Goal: Check status: Check status

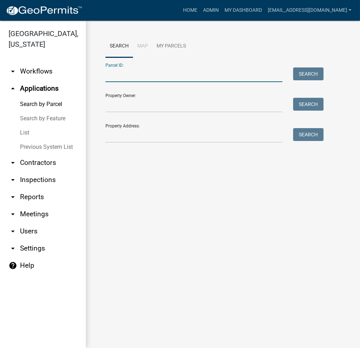
click at [170, 81] on input "Parcel ID:" at bounding box center [193, 74] width 177 height 15
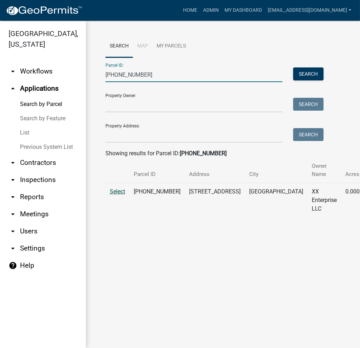
type input "007-014-035"
click at [116, 190] on span "Select" at bounding box center [117, 191] width 15 height 7
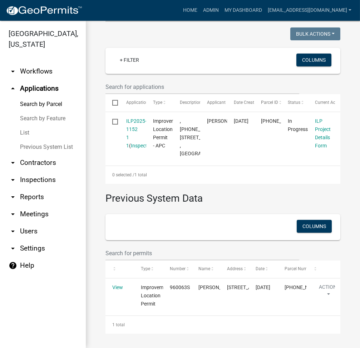
scroll to position [260, 0]
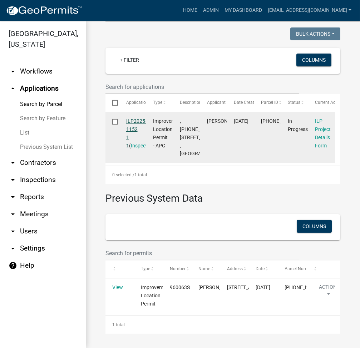
click at [137, 118] on link "ILP2025-1152 1 1" at bounding box center [136, 133] width 20 height 30
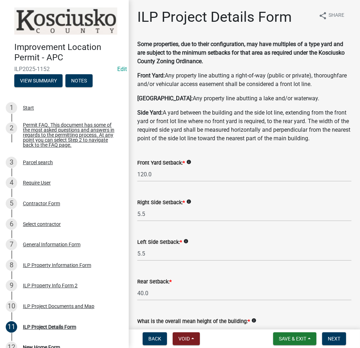
scroll to position [476, 0]
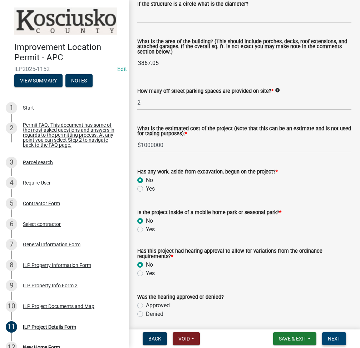
click at [335, 338] on span "Next" at bounding box center [333, 339] width 12 height 6
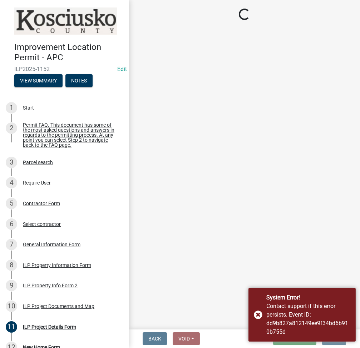
scroll to position [0, 0]
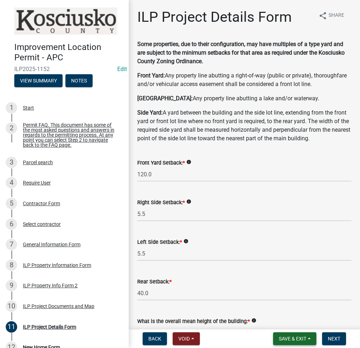
click at [281, 335] on button "Save & Exit" at bounding box center [294, 338] width 43 height 13
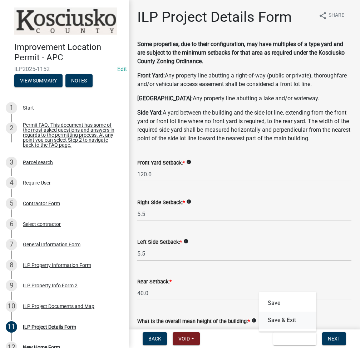
click at [275, 322] on button "Save & Exit" at bounding box center [287, 320] width 57 height 17
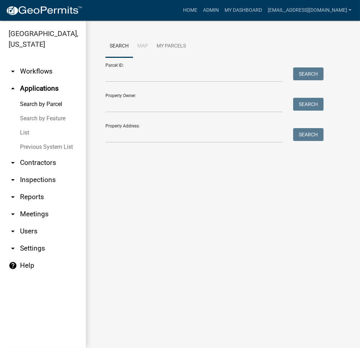
click at [22, 136] on link "List" at bounding box center [43, 133] width 86 height 14
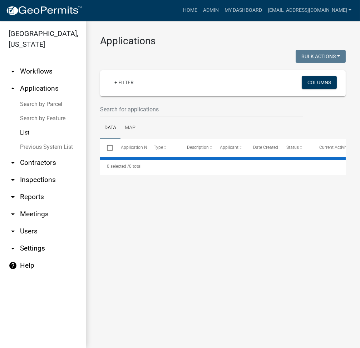
select select "2: 50"
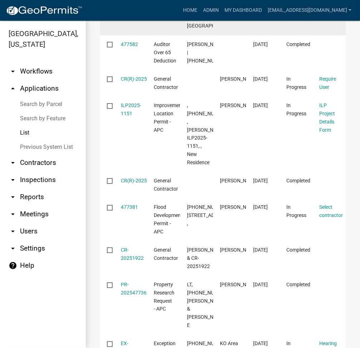
scroll to position [666, 0]
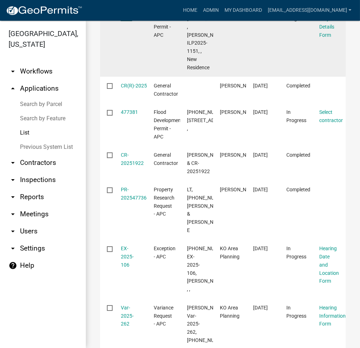
click at [131, 21] on link "ILP2025-1151" at bounding box center [131, 14] width 20 height 14
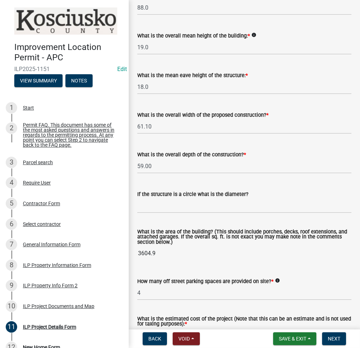
scroll to position [558, 0]
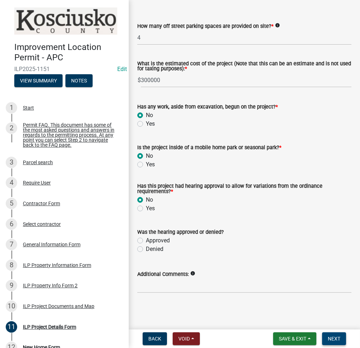
click at [332, 335] on button "Next" at bounding box center [334, 338] width 24 height 13
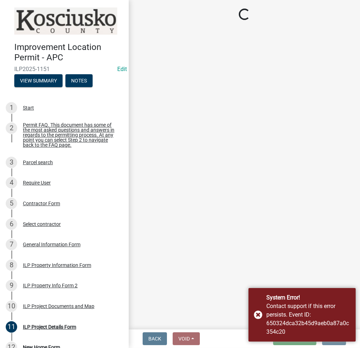
scroll to position [0, 0]
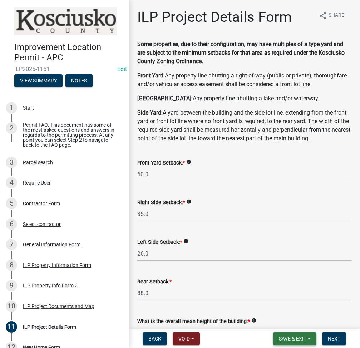
click at [287, 336] on span "Save & Exit" at bounding box center [292, 339] width 27 height 6
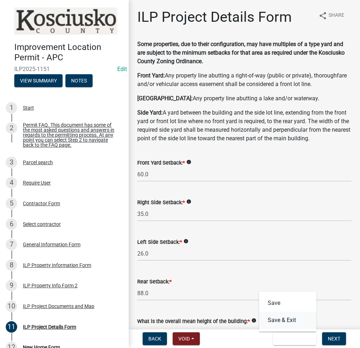
click at [289, 320] on button "Save & Exit" at bounding box center [287, 320] width 57 height 17
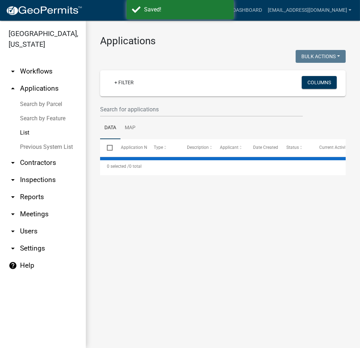
select select "2: 50"
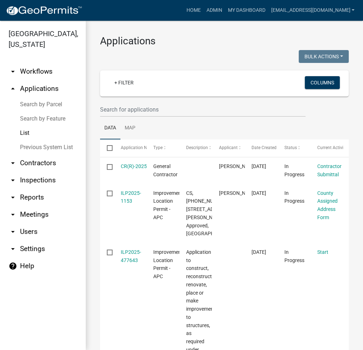
click at [46, 99] on link "Search by Parcel" at bounding box center [43, 104] width 86 height 14
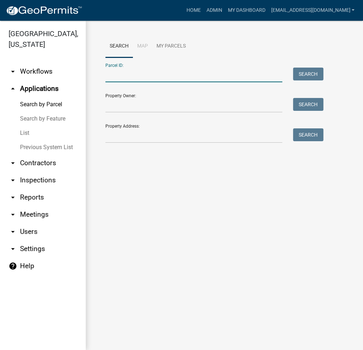
click at [131, 77] on input "Parcel ID:" at bounding box center [193, 74] width 177 height 15
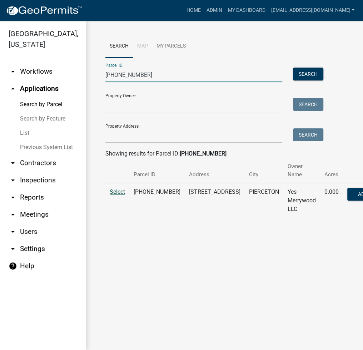
type input "[PHONE_NUMBER]"
click at [116, 189] on span "Select" at bounding box center [117, 191] width 15 height 7
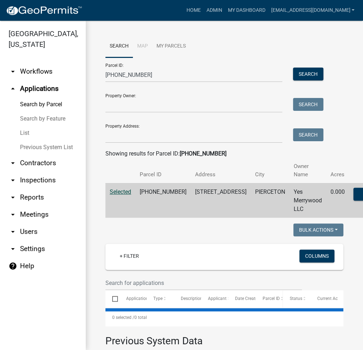
select select "3: 100"
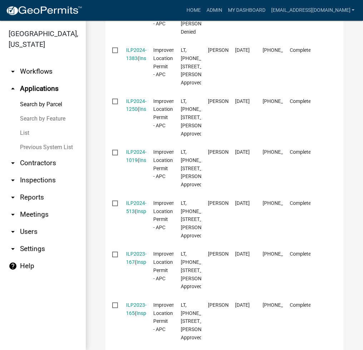
scroll to position [952, 0]
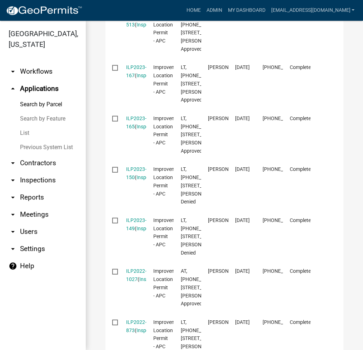
click at [133, 73] on datatable-scroller "ILP2025-839 ( Inspections ) Improvement Location Permit - APC LT, [PHONE_NUMBER…" at bounding box center [221, 50] width 232 height 1573
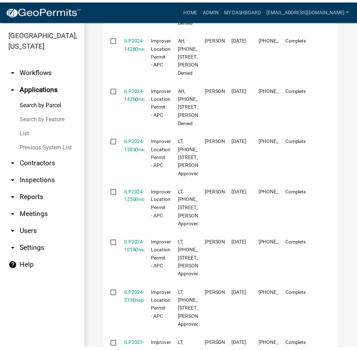
scroll to position [762, 0]
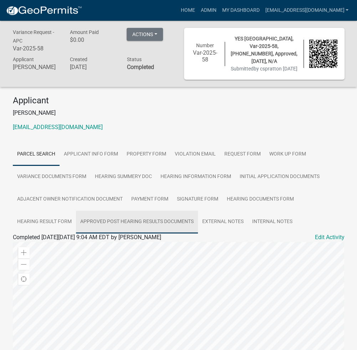
click at [141, 220] on link "Approved Post Hearing Results Documents" at bounding box center [137, 221] width 122 height 23
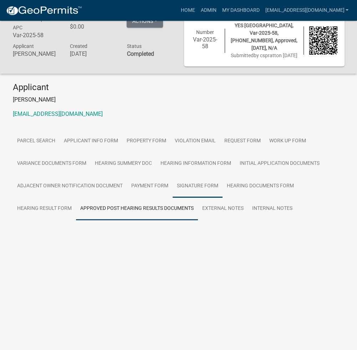
scroll to position [21, 0]
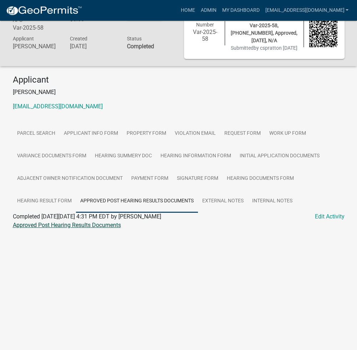
click at [69, 225] on link "Approved Post Hearing Results Documents" at bounding box center [67, 224] width 108 height 7
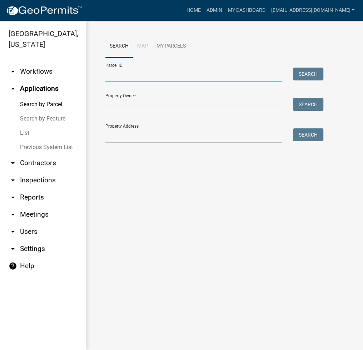
click at [142, 81] on input "Parcel ID:" at bounding box center [193, 74] width 177 height 15
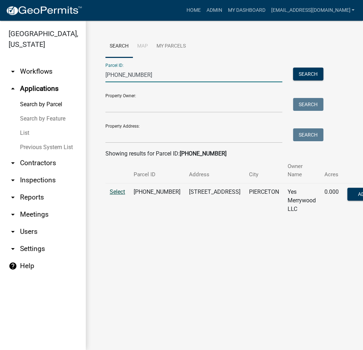
type input "[PHONE_NUMBER]"
click at [115, 191] on span "Select" at bounding box center [117, 191] width 15 height 7
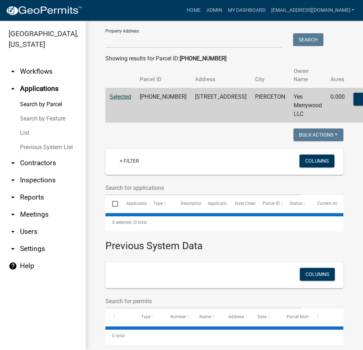
select select "3: 100"
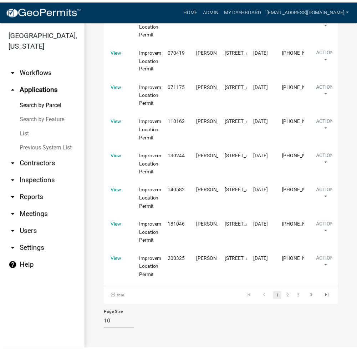
scroll to position [3047, 0]
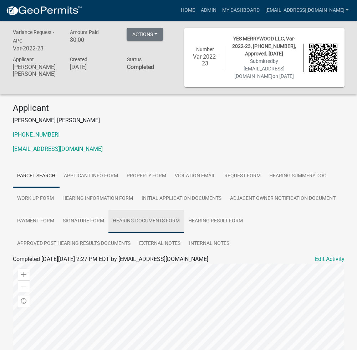
click at [137, 222] on link "Hearing Documents Form" at bounding box center [147, 221] width 76 height 23
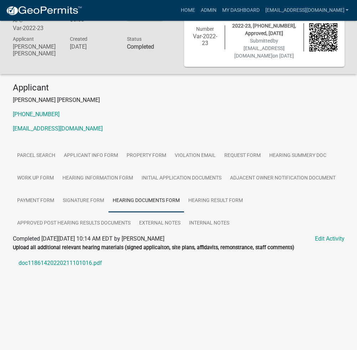
scroll to position [21, 0]
click at [216, 208] on link "Hearing Result Form" at bounding box center [215, 200] width 63 height 23
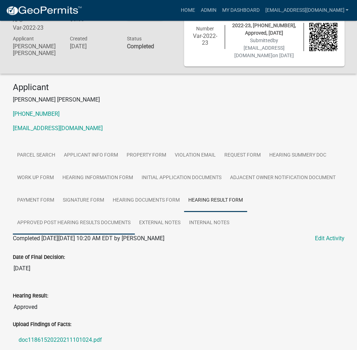
click at [93, 219] on link "Approved Post Hearing Results Documents" at bounding box center [74, 222] width 122 height 23
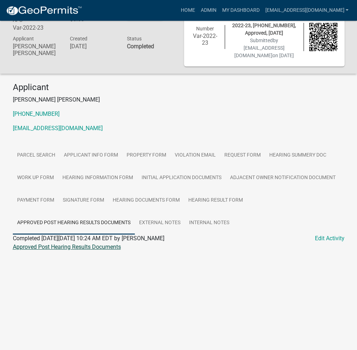
click at [61, 248] on link "Approved Post Hearing Results Documents" at bounding box center [67, 246] width 108 height 7
click at [219, 10] on link "Admin" at bounding box center [208, 11] width 21 height 14
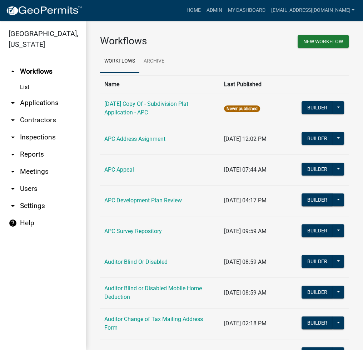
click at [42, 106] on link "arrow_drop_down Applications" at bounding box center [43, 102] width 86 height 17
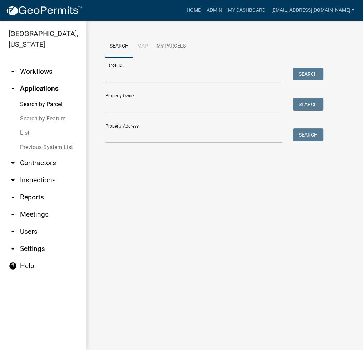
drag, startPoint x: 89, startPoint y: 85, endPoint x: 149, endPoint y: 75, distance: 61.2
click at [149, 75] on input "Parcel ID:" at bounding box center [193, 74] width 177 height 15
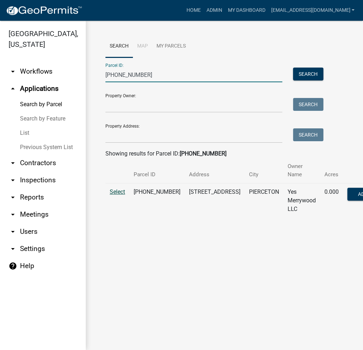
type input "[PHONE_NUMBER]"
click at [119, 192] on span "Select" at bounding box center [117, 191] width 15 height 7
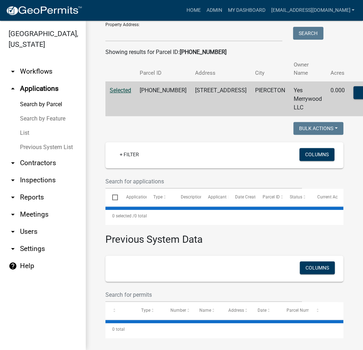
scroll to position [103, 0]
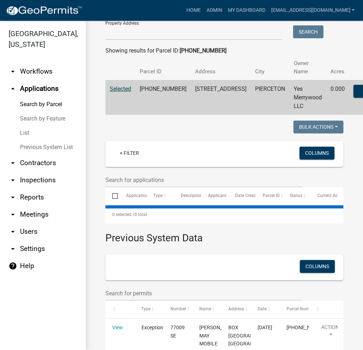
select select "3: 100"
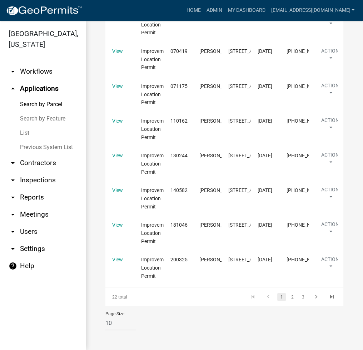
scroll to position [3957, 0]
click at [114, 323] on select "10 25 50 100" at bounding box center [120, 322] width 31 height 15
select select "3: 100"
click at [105, 315] on select "10 25 50 100" at bounding box center [120, 322] width 31 height 15
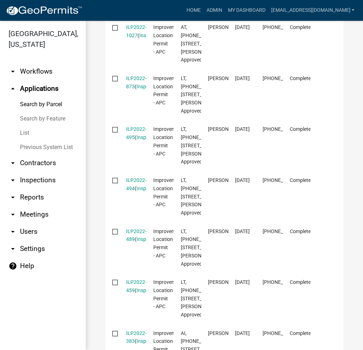
scroll to position [430, 0]
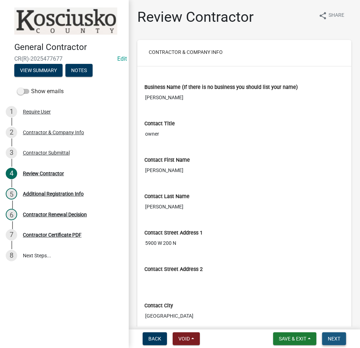
click at [341, 338] on button "Next" at bounding box center [334, 338] width 24 height 13
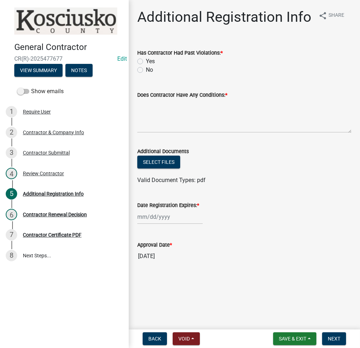
click at [146, 67] on label "No" at bounding box center [149, 70] width 7 height 9
click at [146, 67] on input "No" at bounding box center [148, 68] width 5 height 5
radio input "true"
click at [165, 112] on textarea "Does Contractor Have Any Conditions: *" at bounding box center [244, 116] width 214 height 34
type textarea "N/A"
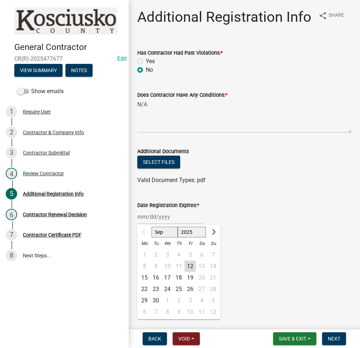
click at [152, 215] on div "Sep Oct Nov Dec 2025 2026 2027 2028 2029 2030 2031 2032 2033 2034 2035 2036 203…" at bounding box center [169, 217] width 65 height 15
click at [184, 232] on select "2025 2026 2027 2028 2029 2030 2031 2032 2033 2034 2035 2036 2037 2038 2039 2040…" at bounding box center [191, 232] width 29 height 11
select select "2026"
click at [177, 227] on select "2025 2026 2027 2028 2029 2030 2031 2032 2033 2034 2035 2036 2037 2038 2039 2040…" at bounding box center [191, 232] width 29 height 11
click at [194, 267] on div "11" at bounding box center [189, 266] width 11 height 11
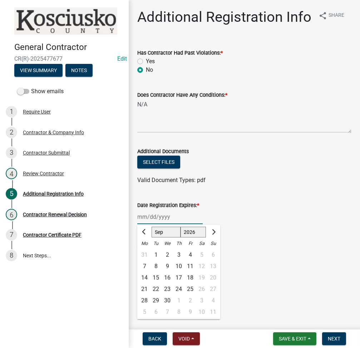
type input "09/11/2026"
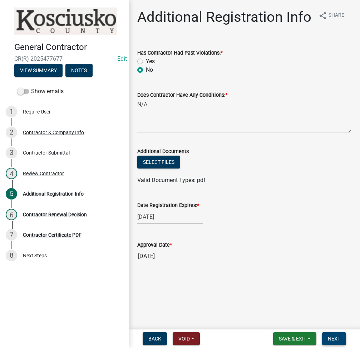
click at [337, 337] on span "Next" at bounding box center [333, 339] width 12 height 6
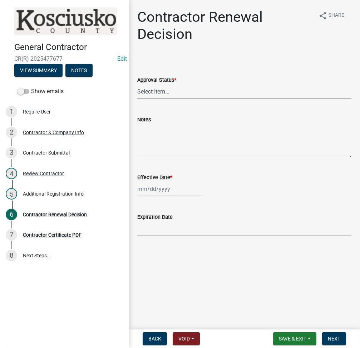
click at [166, 89] on select "Select Item... Approved Denied" at bounding box center [244, 91] width 214 height 15
click at [137, 84] on select "Select Item... Approved Denied" at bounding box center [244, 91] width 214 height 15
select select "30db8998-795d-4bbe-8e49-f1ade8865815"
select select "9"
select select "2025"
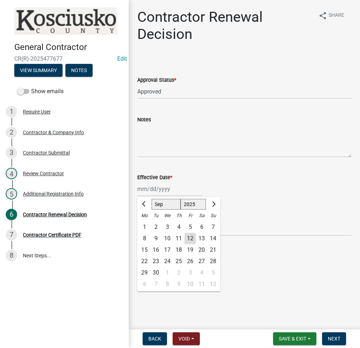
click at [146, 188] on div "Jan Feb Mar Apr May Jun Jul Aug Sep Oct Nov Dec 1525 1526 1527 1528 1529 1530 1…" at bounding box center [169, 189] width 65 height 15
click at [190, 240] on div "12" at bounding box center [189, 238] width 11 height 11
type input "[DATE]"
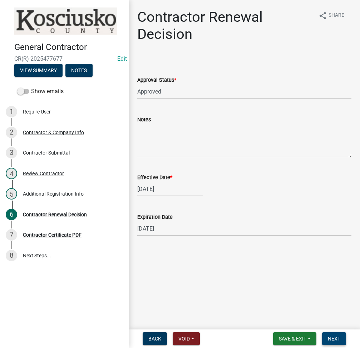
click at [335, 336] on span "Next" at bounding box center [333, 339] width 12 height 6
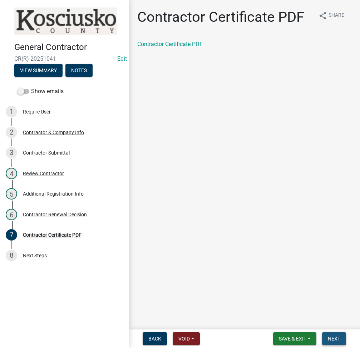
click at [335, 337] on span "Next" at bounding box center [333, 339] width 12 height 6
